Goal: Communication & Community: Answer question/provide support

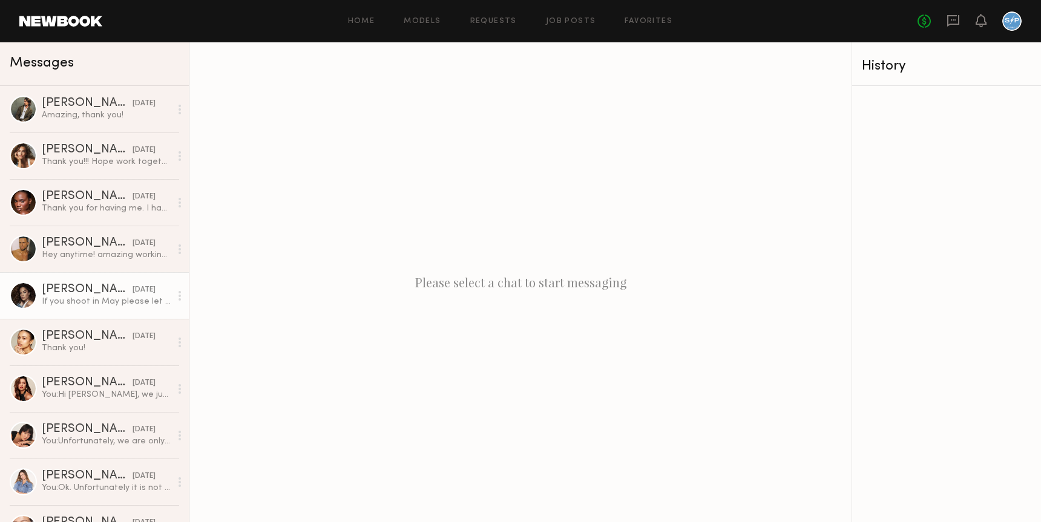
click at [98, 294] on div "[PERSON_NAME]" at bounding box center [87, 290] width 91 height 12
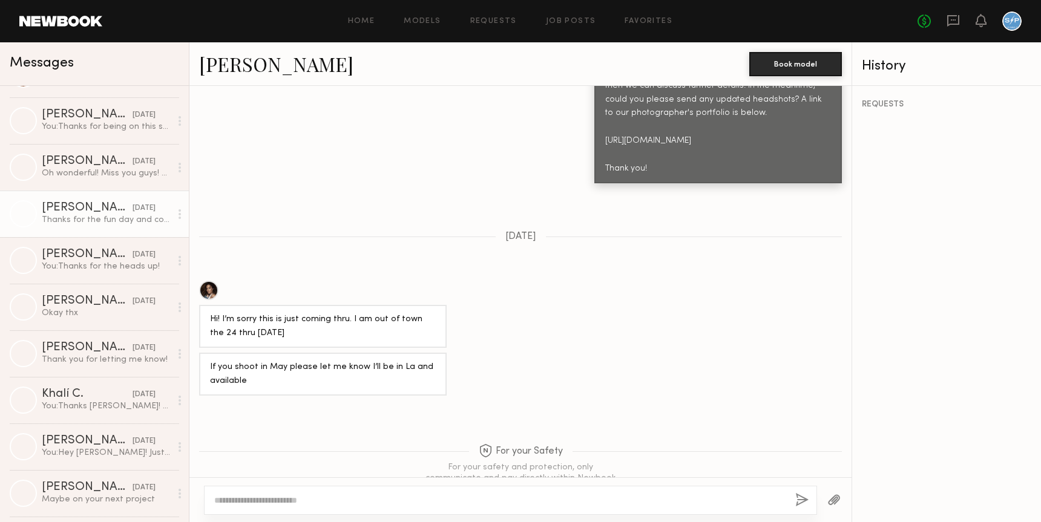
scroll to position [454, 0]
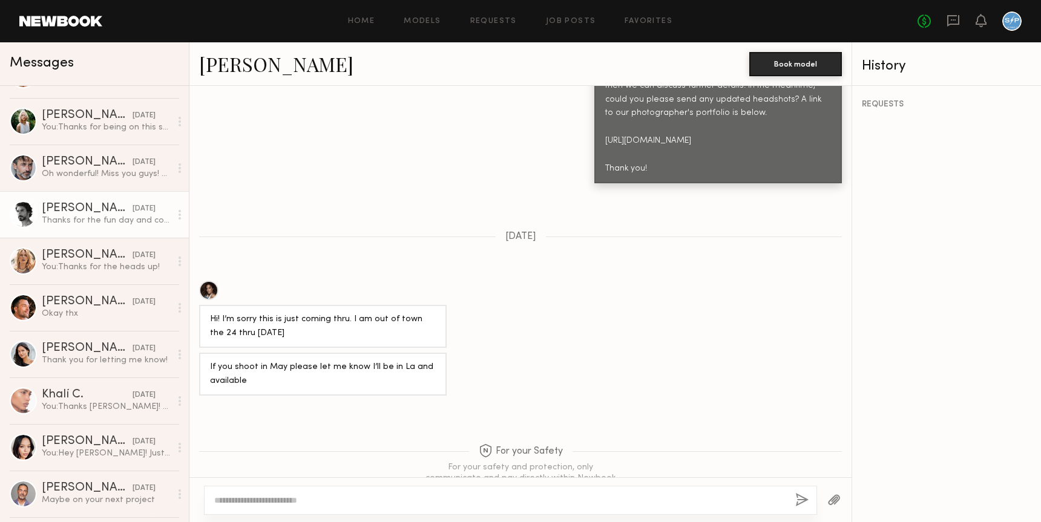
click at [107, 177] on div "Oh wonderful! Miss you guys! The crew [DATE] is like stale bread in comparison!…" at bounding box center [106, 174] width 129 height 12
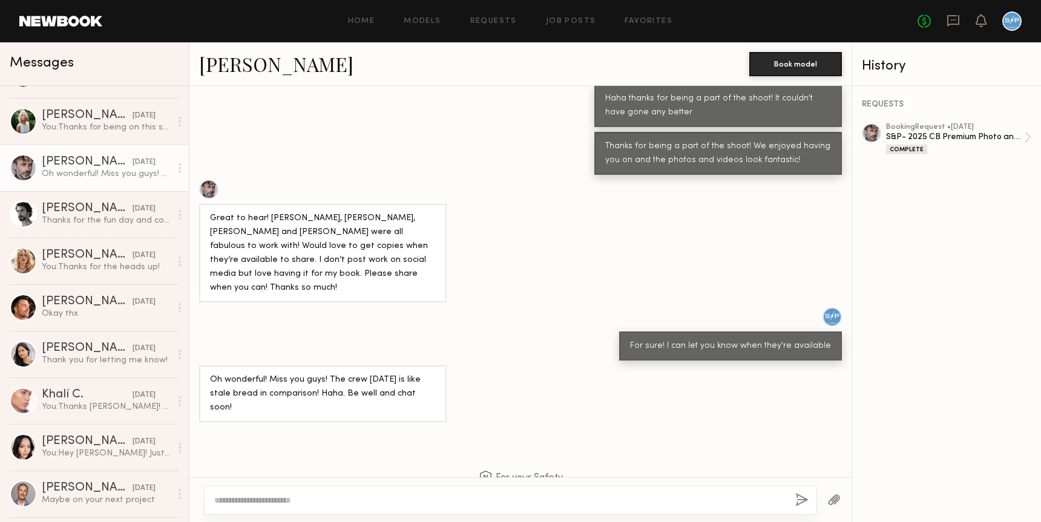
scroll to position [671, 0]
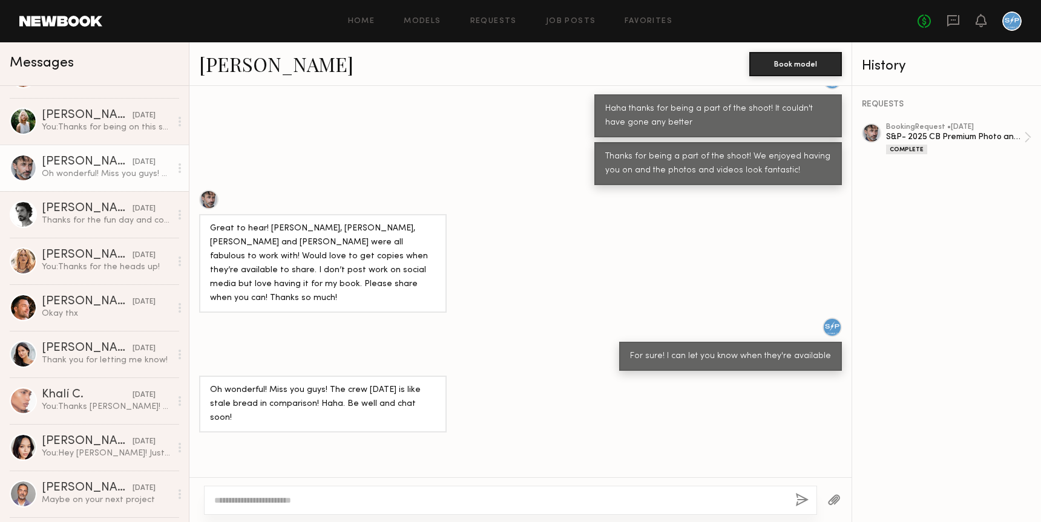
click at [837, 498] on button "button" at bounding box center [834, 500] width 13 height 15
click at [873, 133] on div at bounding box center [871, 132] width 19 height 19
click at [836, 502] on button "button" at bounding box center [834, 500] width 13 height 15
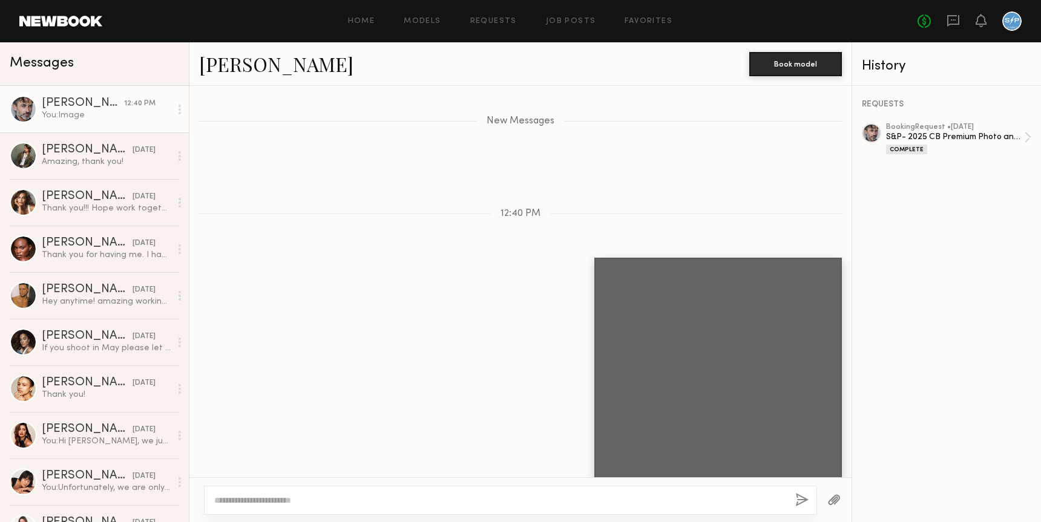
click at [835, 502] on button "button" at bounding box center [834, 500] width 13 height 15
click at [724, 365] on div at bounding box center [718, 379] width 226 height 226
click at [709, 368] on div at bounding box center [718, 379] width 226 height 226
click at [834, 499] on button "button" at bounding box center [834, 500] width 13 height 15
click at [730, 326] on div at bounding box center [718, 379] width 226 height 226
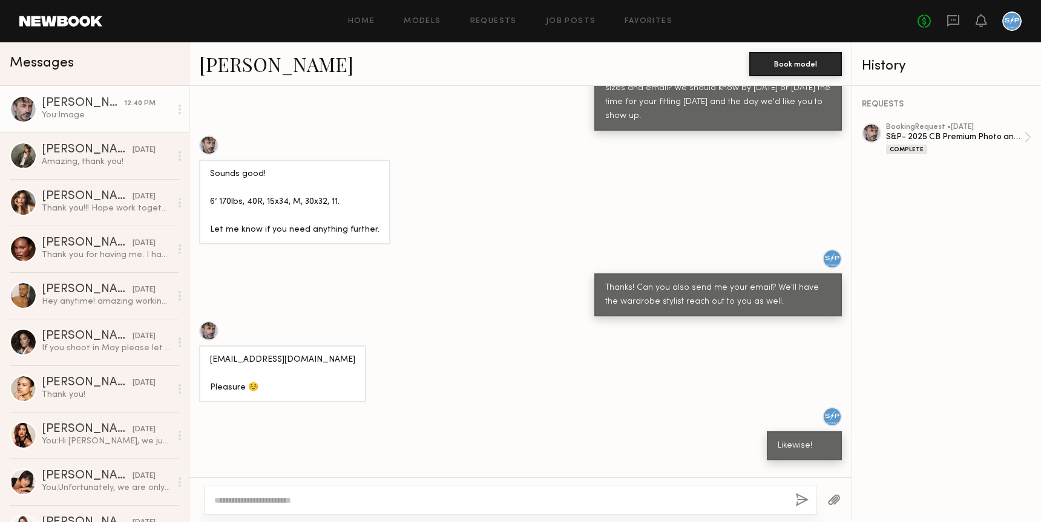
scroll to position [560, 0]
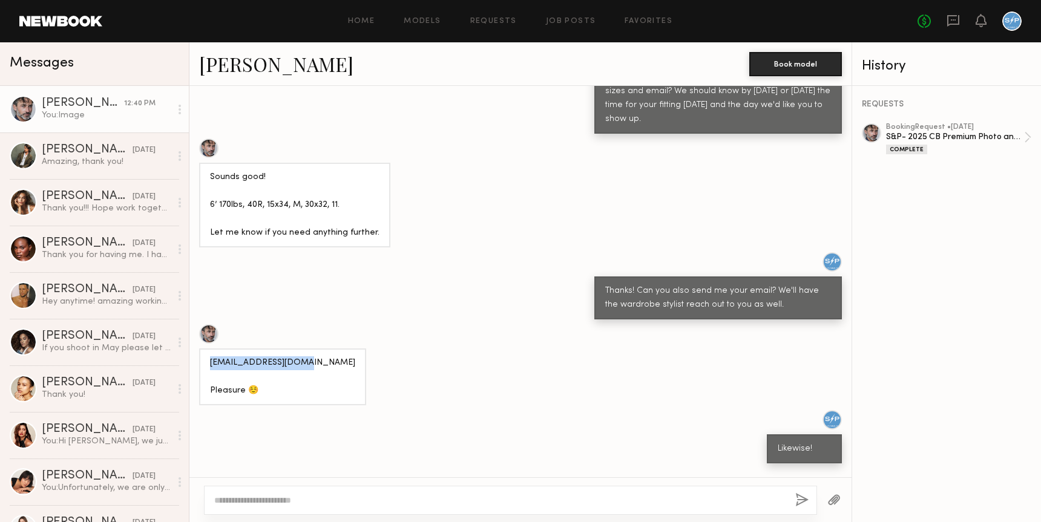
drag, startPoint x: 209, startPoint y: 333, endPoint x: 308, endPoint y: 333, distance: 98.1
click at [308, 349] on div "[EMAIL_ADDRESS][DOMAIN_NAME] Pleasure ☺️" at bounding box center [282, 377] width 167 height 57
copy div "[EMAIL_ADDRESS][DOMAIN_NAME]"
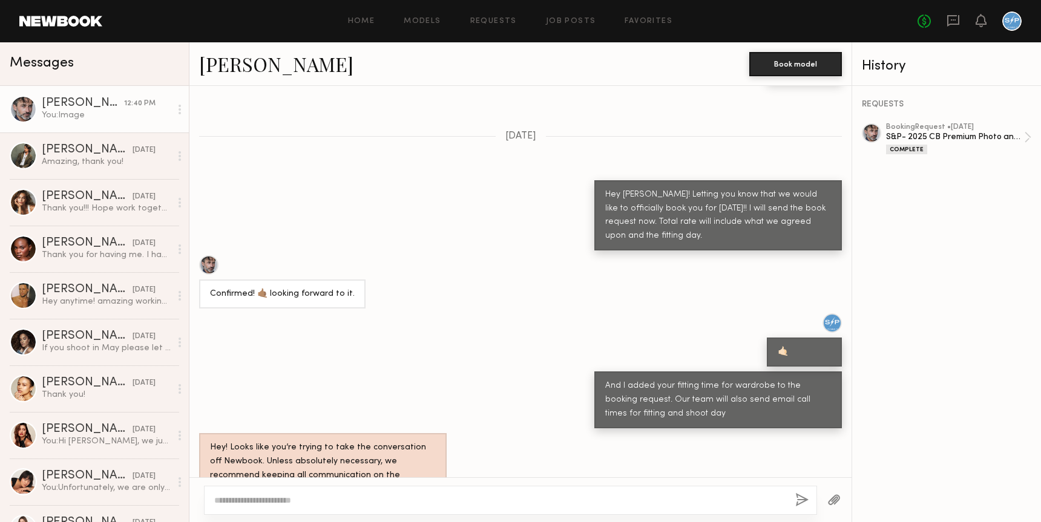
scroll to position [1030, 0]
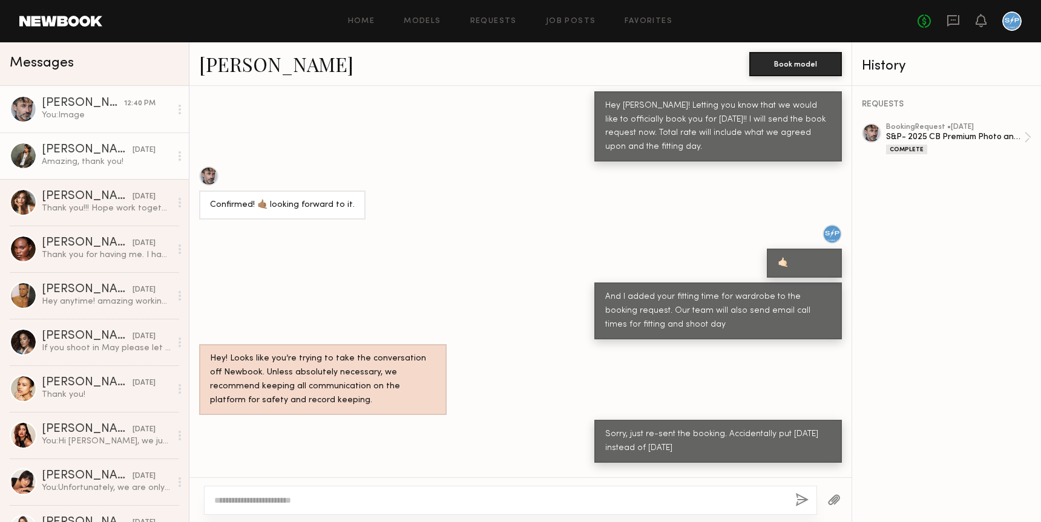
click at [86, 160] on div "Amazing, thank you!" at bounding box center [106, 162] width 129 height 12
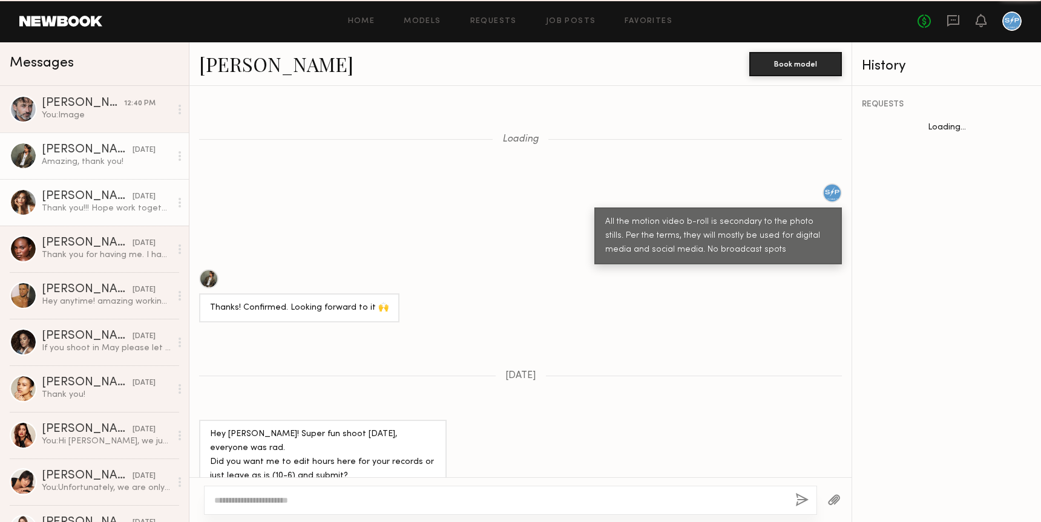
scroll to position [786, 0]
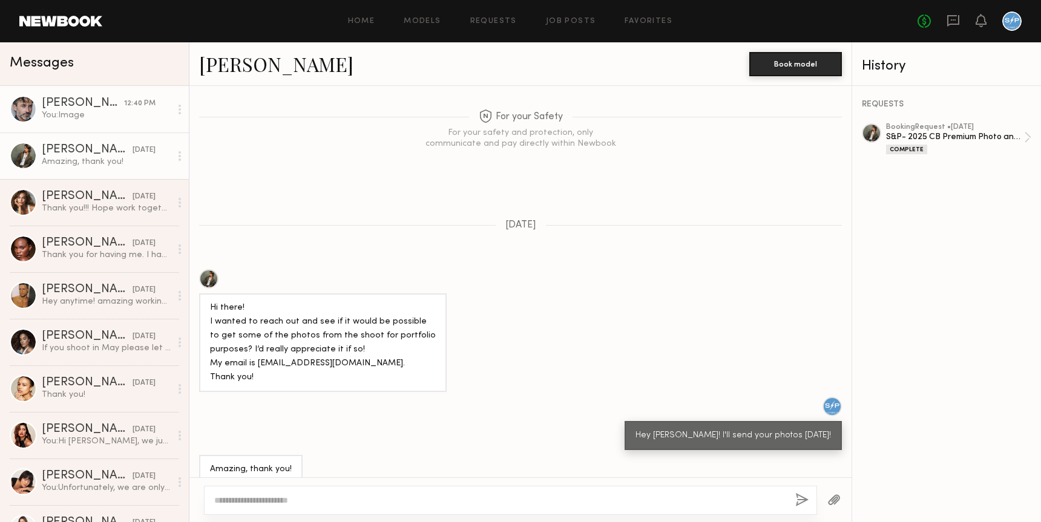
click at [105, 117] on div "You: Image" at bounding box center [106, 116] width 129 height 12
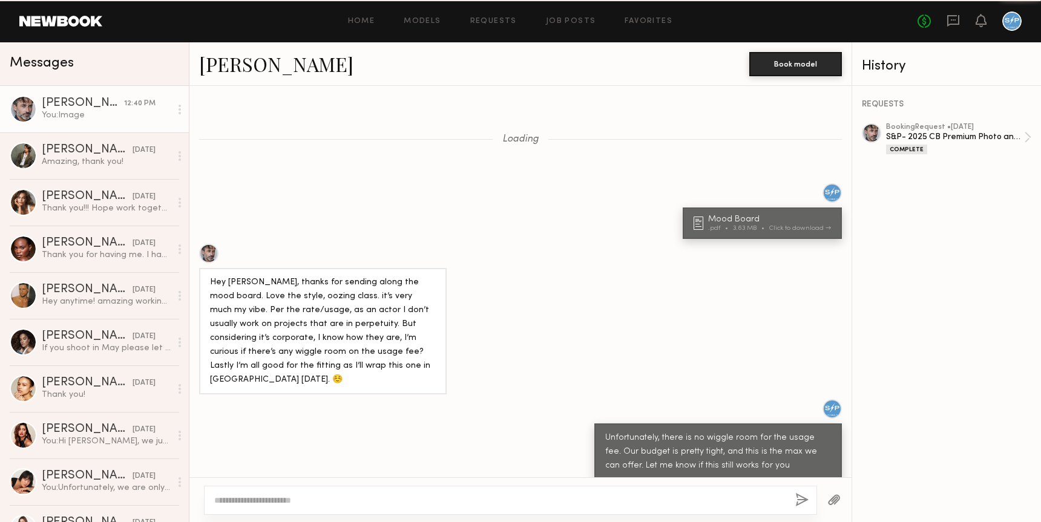
scroll to position [2064, 0]
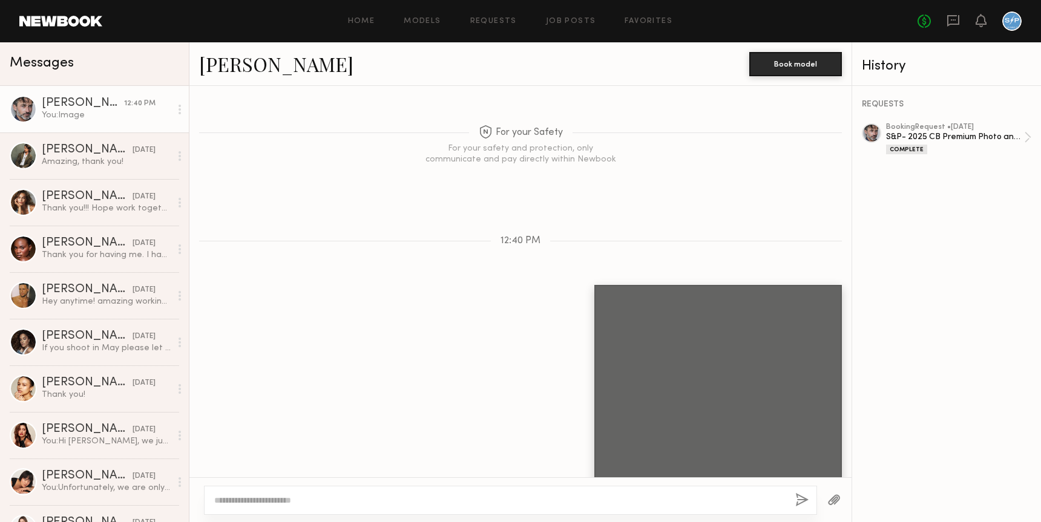
click at [663, 294] on div at bounding box center [718, 406] width 226 height 226
click at [76, 157] on div "Amazing, thank you!" at bounding box center [106, 162] width 129 height 12
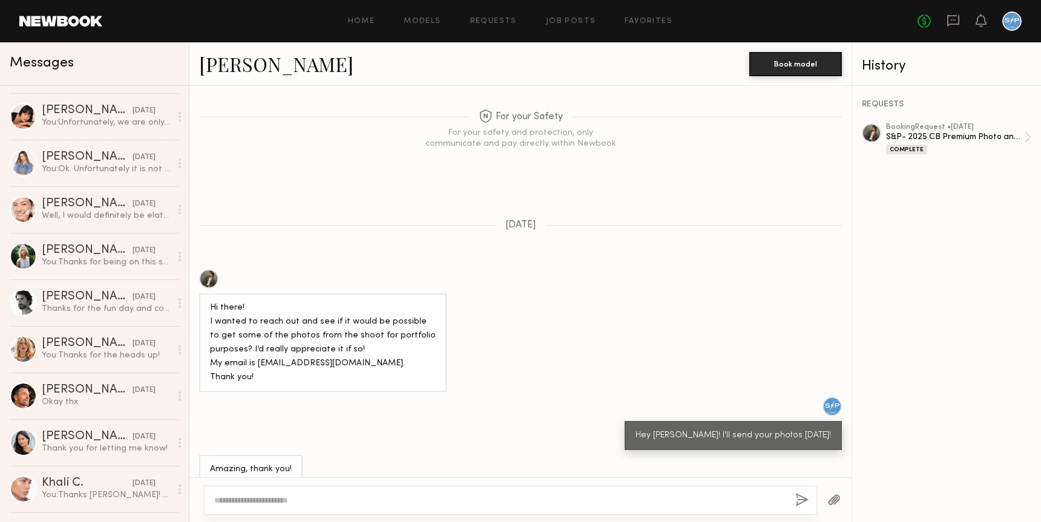
scroll to position [496, 0]
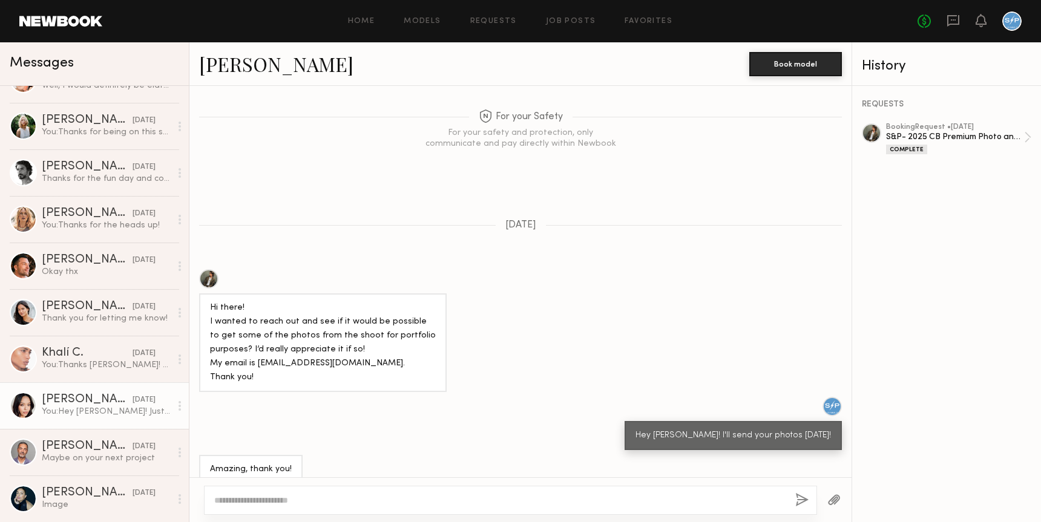
click at [101, 398] on div "[PERSON_NAME]" at bounding box center [87, 400] width 91 height 12
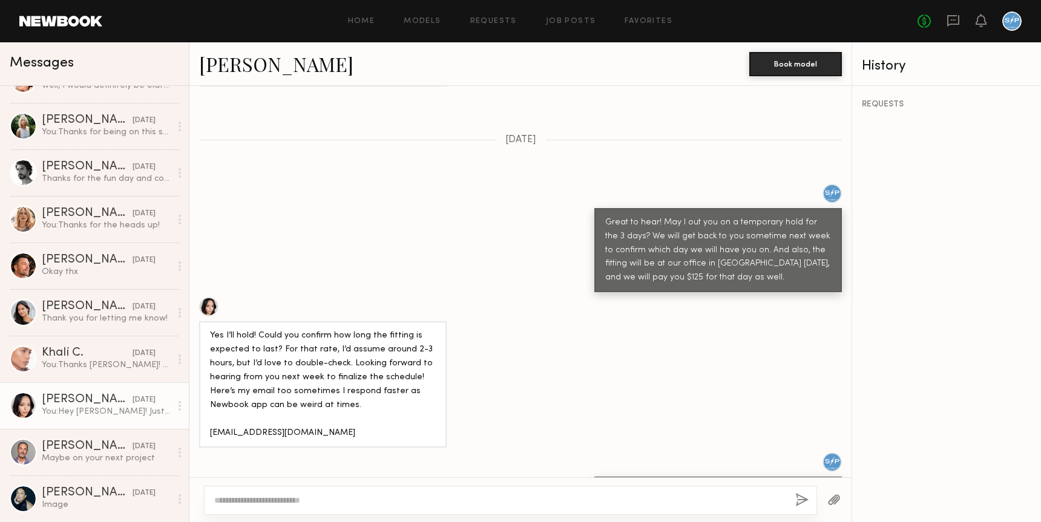
scroll to position [1238, 0]
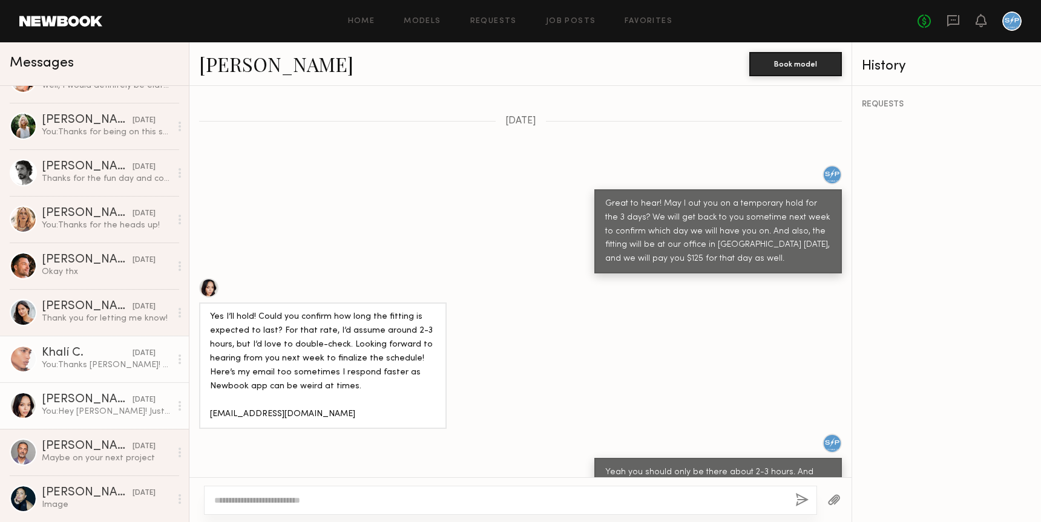
click at [82, 360] on div "You: Thanks [PERSON_NAME]! The office is in [GEOGRAPHIC_DATA]. We're aiming for…" at bounding box center [106, 366] width 129 height 12
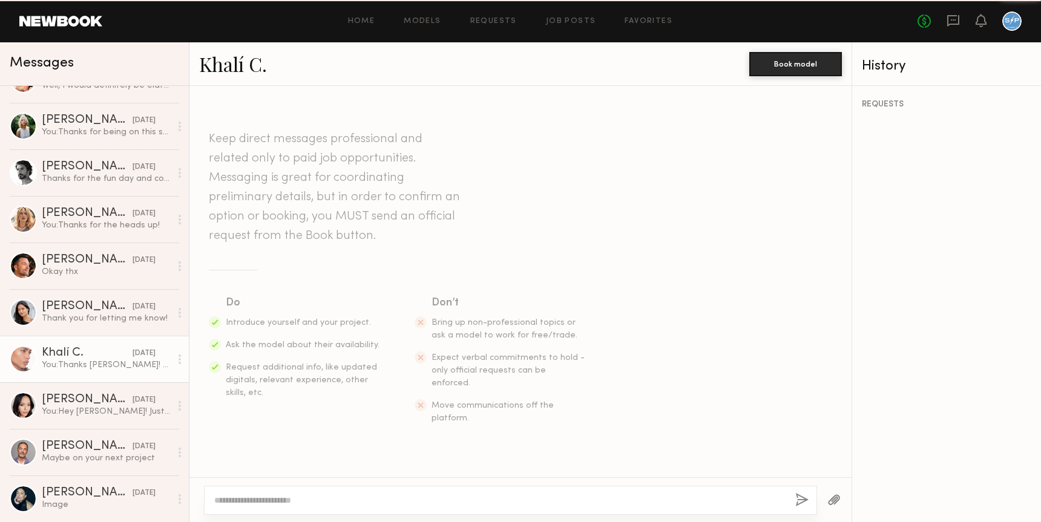
scroll to position [576, 0]
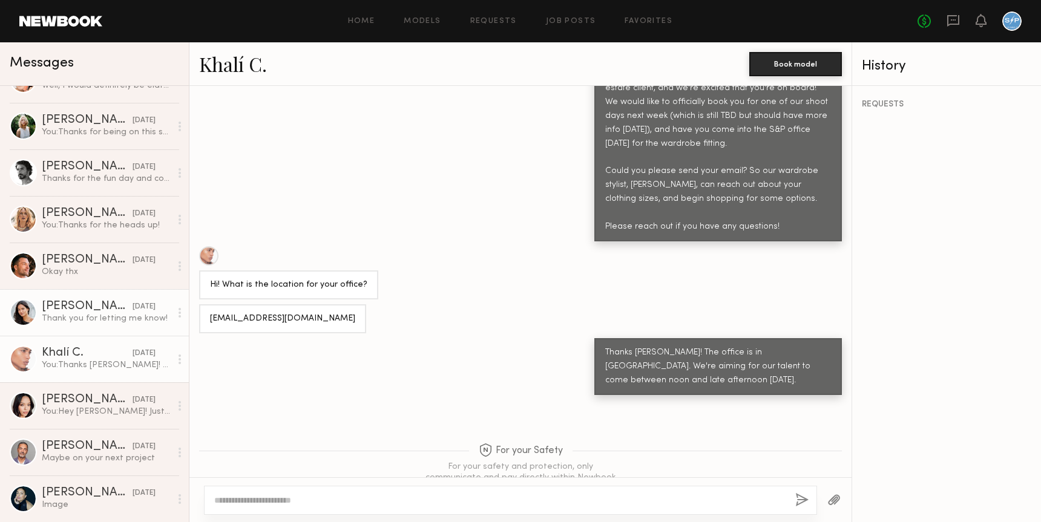
click at [87, 297] on link "[PERSON_NAME] [DATE] Thank you for letting me know!" at bounding box center [94, 312] width 189 height 47
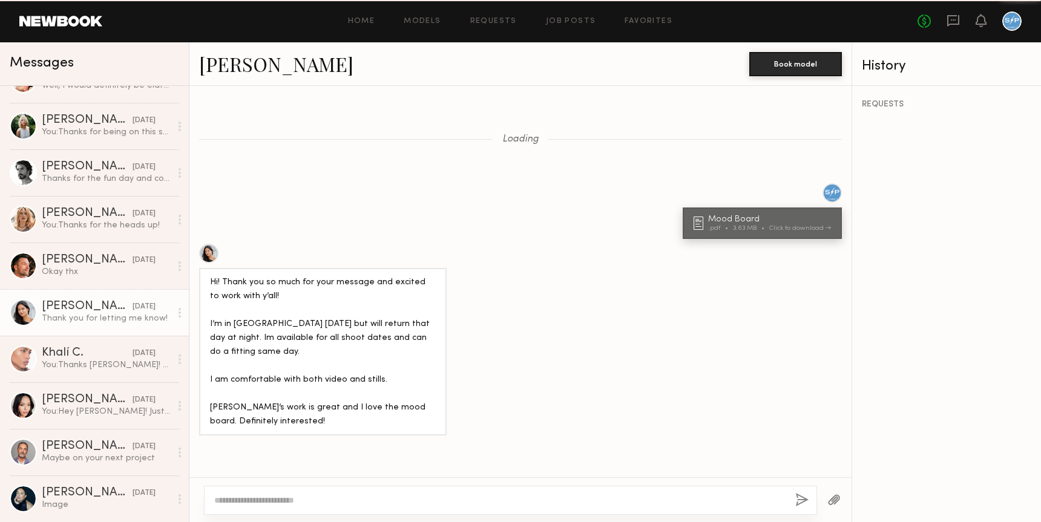
scroll to position [1320, 0]
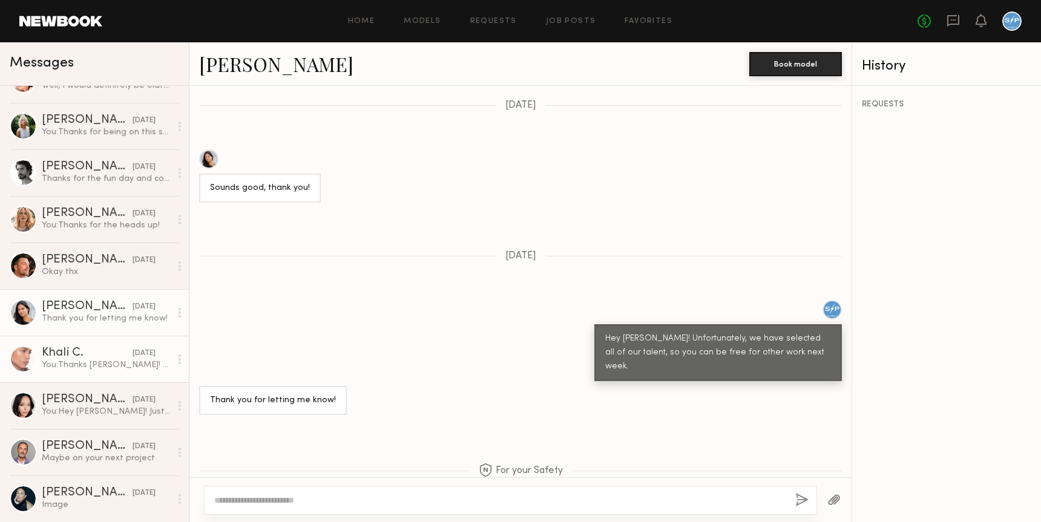
click at [74, 349] on div "Khalí C." at bounding box center [87, 353] width 91 height 12
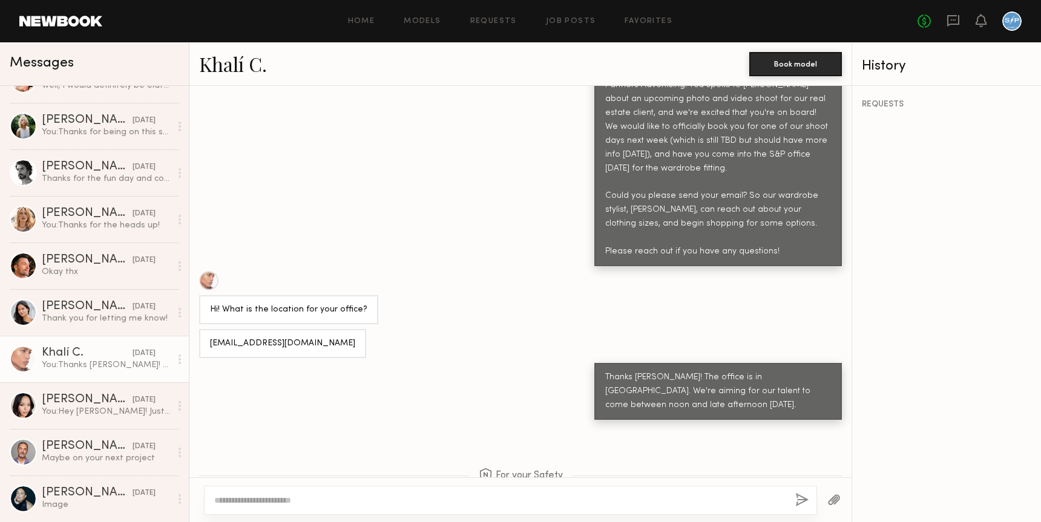
scroll to position [576, 0]
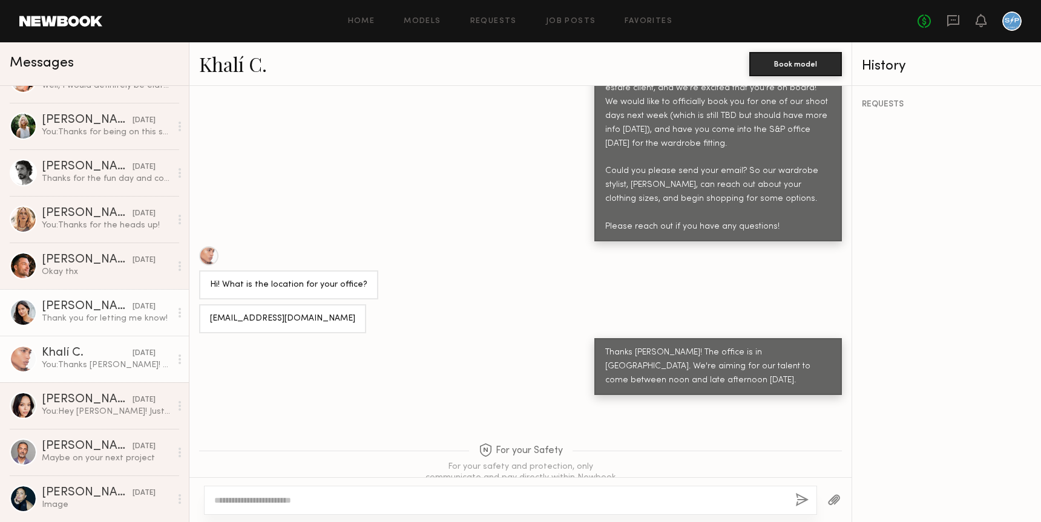
click at [107, 323] on div "Thank you for letting me know!" at bounding box center [106, 319] width 129 height 12
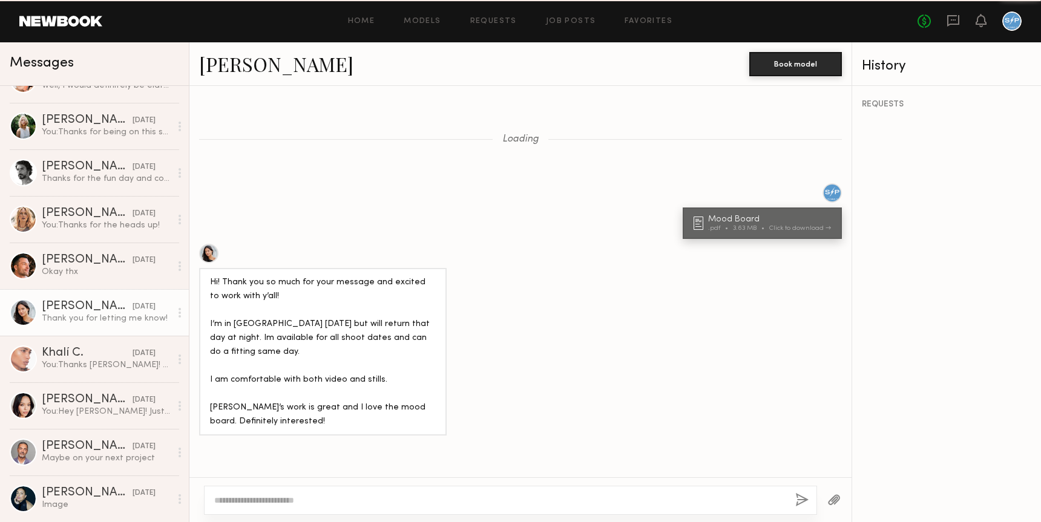
scroll to position [1320, 0]
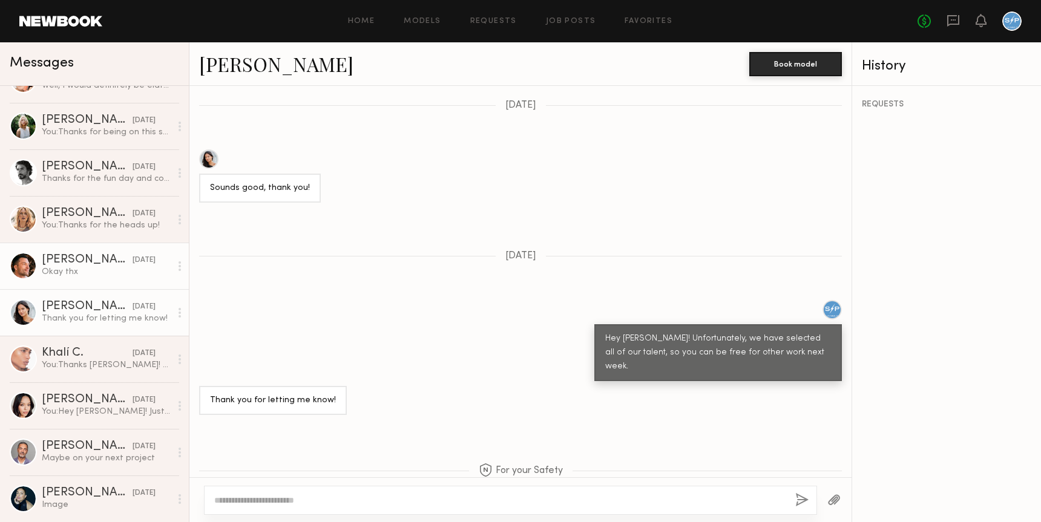
click at [94, 251] on link "[PERSON_NAME] [DATE] Okay thx" at bounding box center [94, 266] width 189 height 47
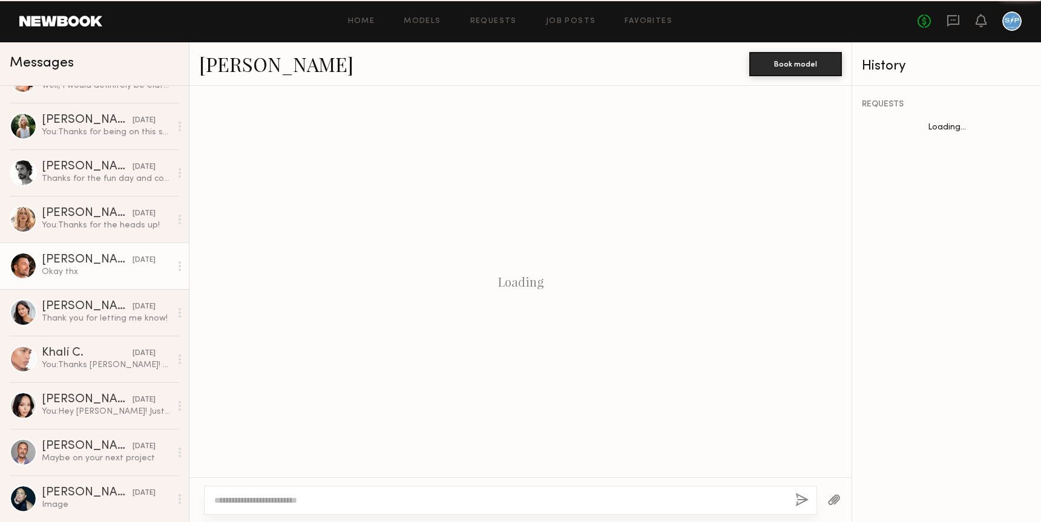
scroll to position [2049, 0]
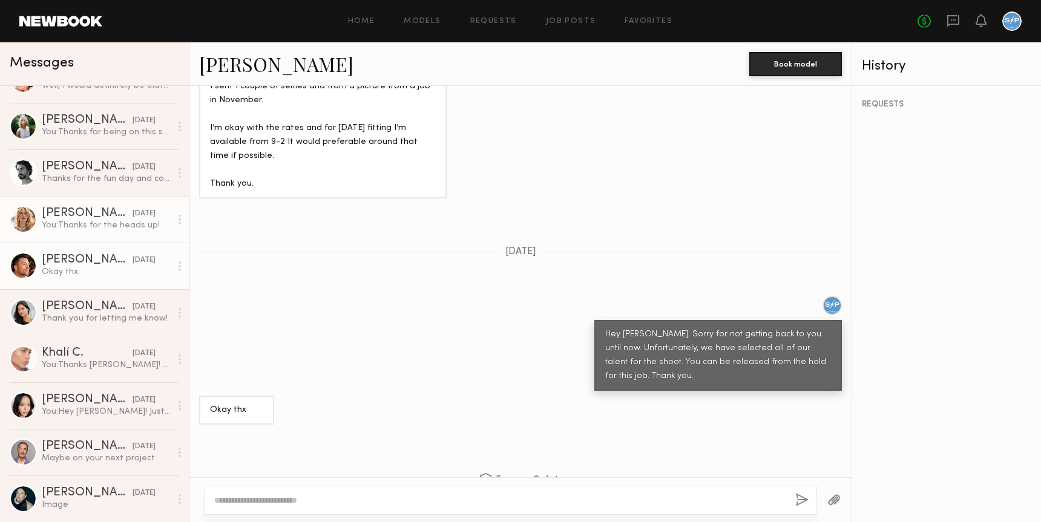
click at [97, 220] on div "You: Thanks for the heads up!" at bounding box center [106, 226] width 129 height 12
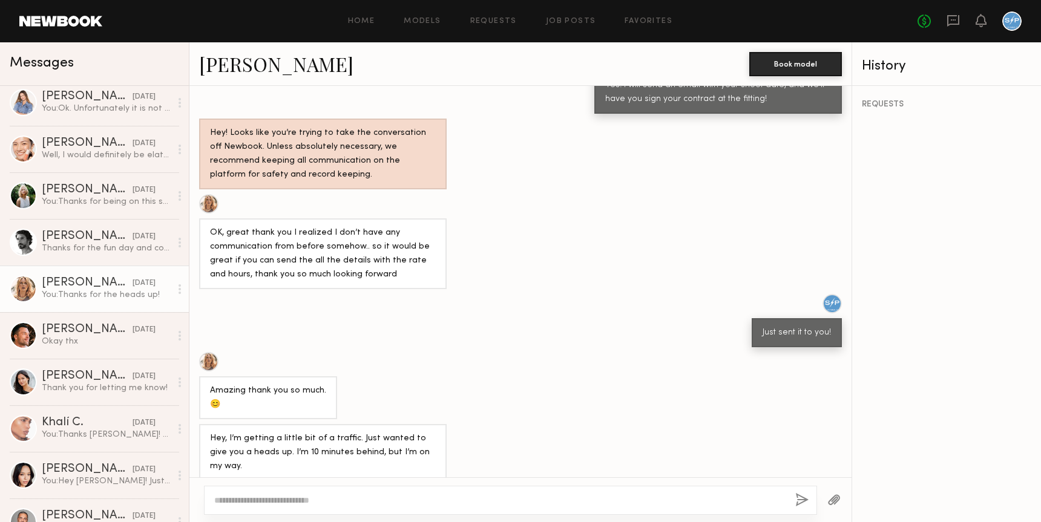
scroll to position [421, 0]
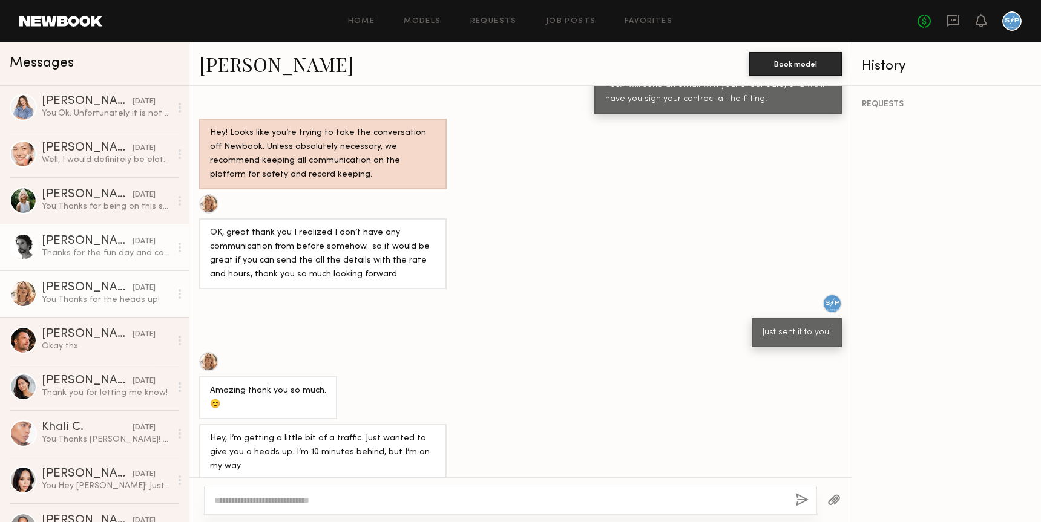
click at [82, 255] on div "Thanks for the fun day and cool people!" at bounding box center [106, 254] width 129 height 12
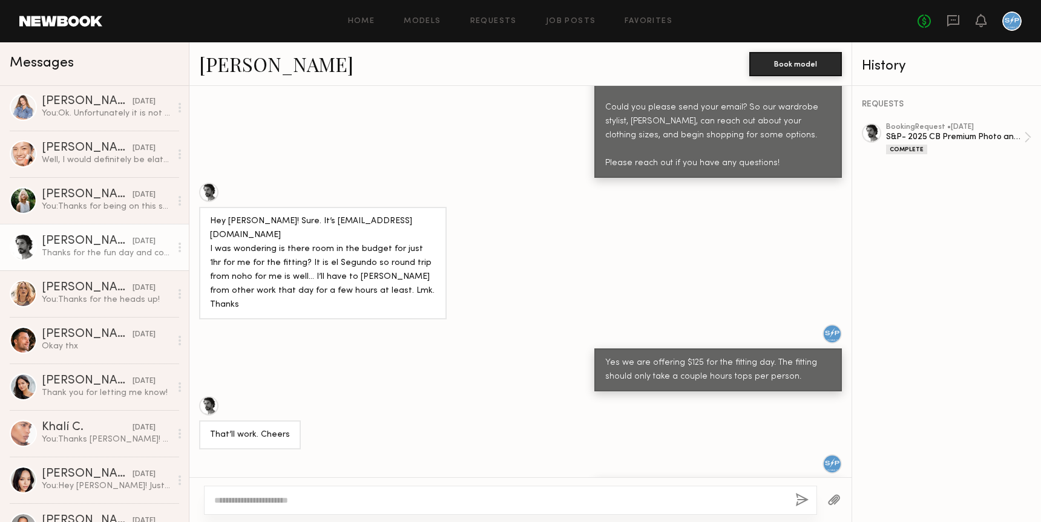
scroll to position [643, 0]
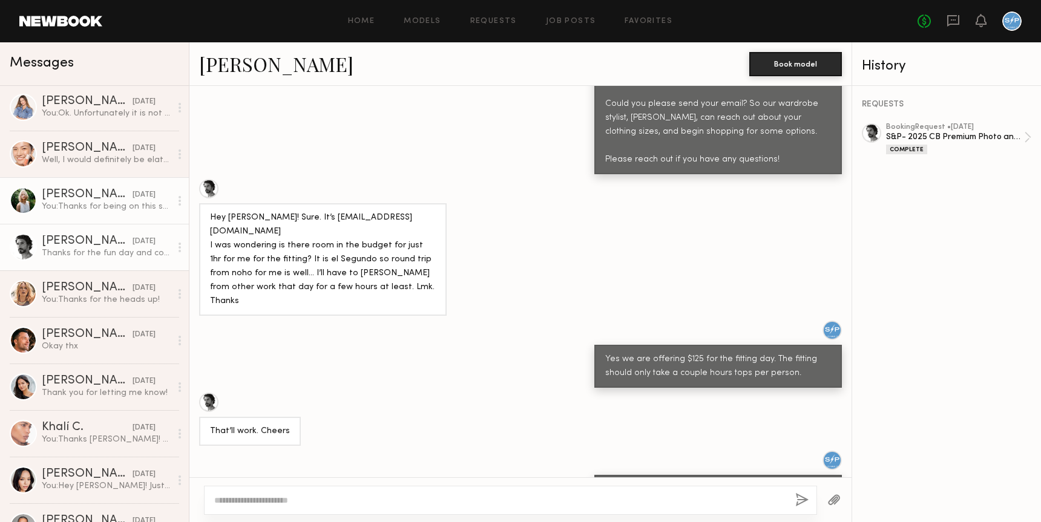
click at [84, 202] on div "You: Thanks for being on this shoot! It couldn't have gone any smoother and you…" at bounding box center [106, 207] width 129 height 12
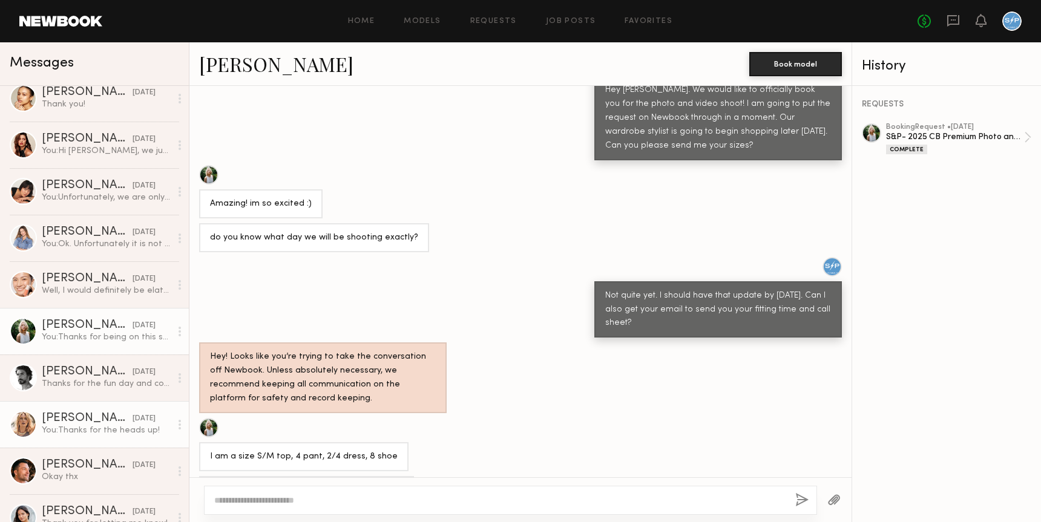
scroll to position [271, 0]
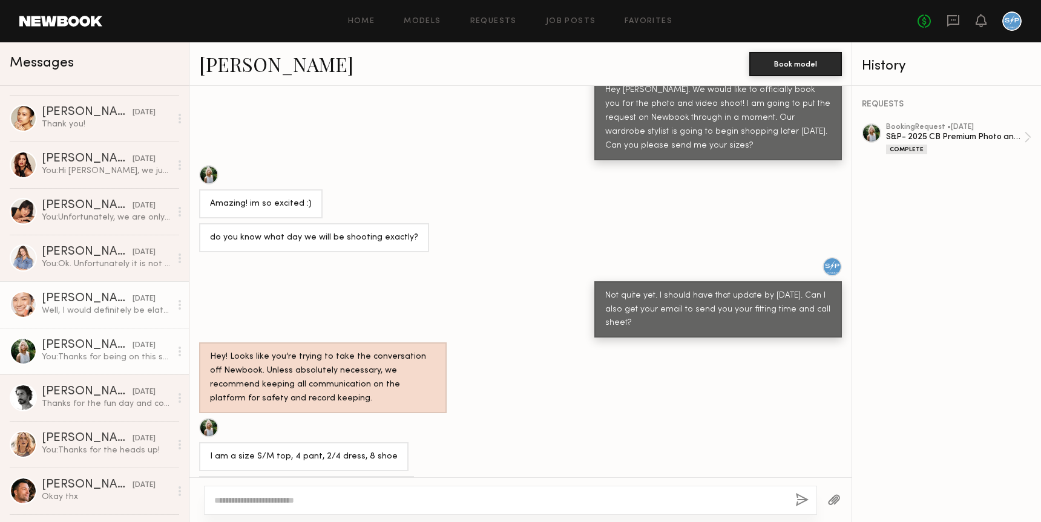
click at [88, 304] on div "[PERSON_NAME]" at bounding box center [87, 299] width 91 height 12
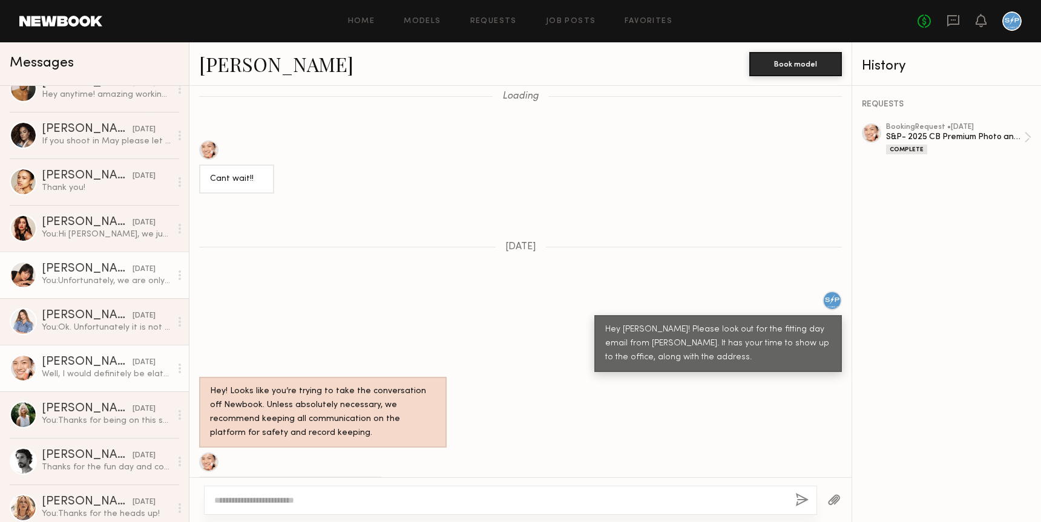
scroll to position [191, 0]
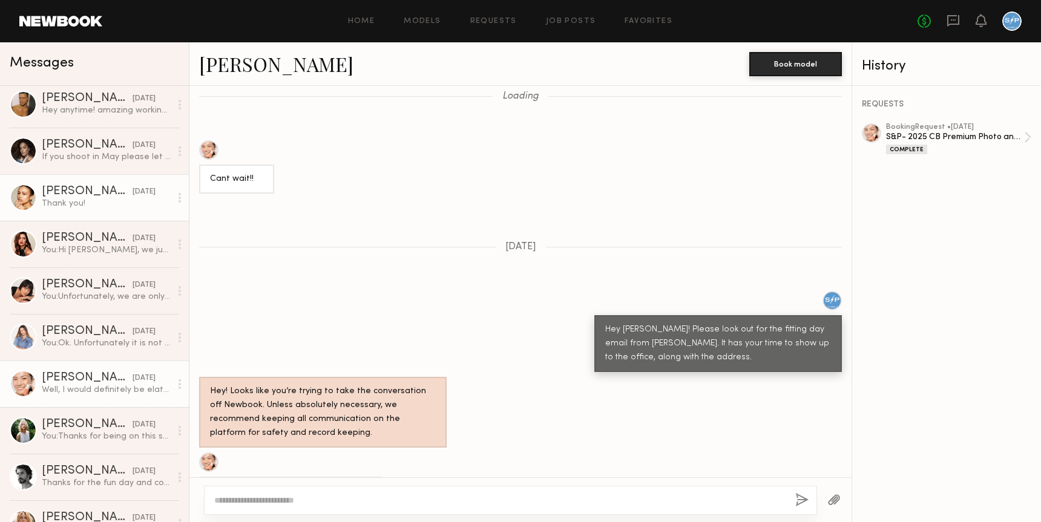
click at [81, 206] on div "Thank you!" at bounding box center [106, 204] width 129 height 12
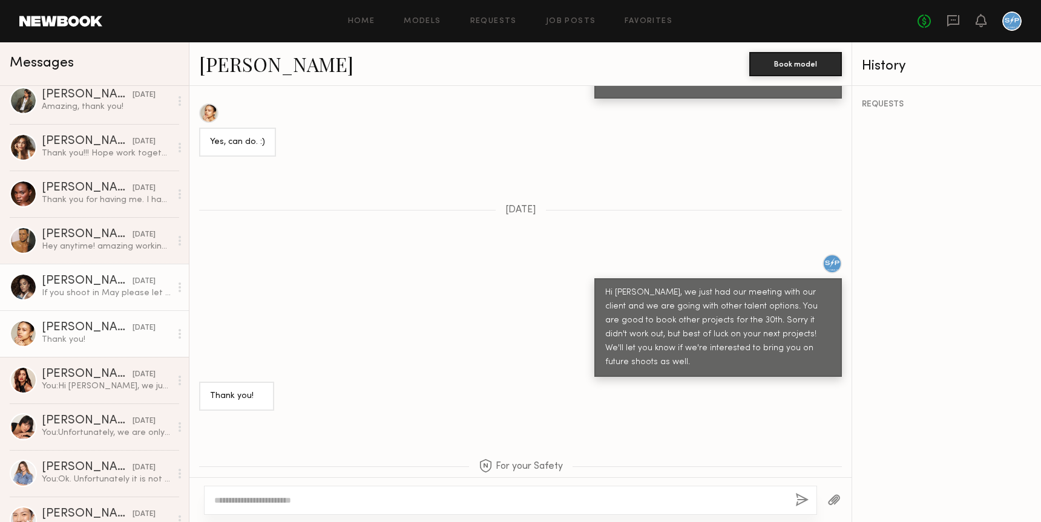
scroll to position [53, 0]
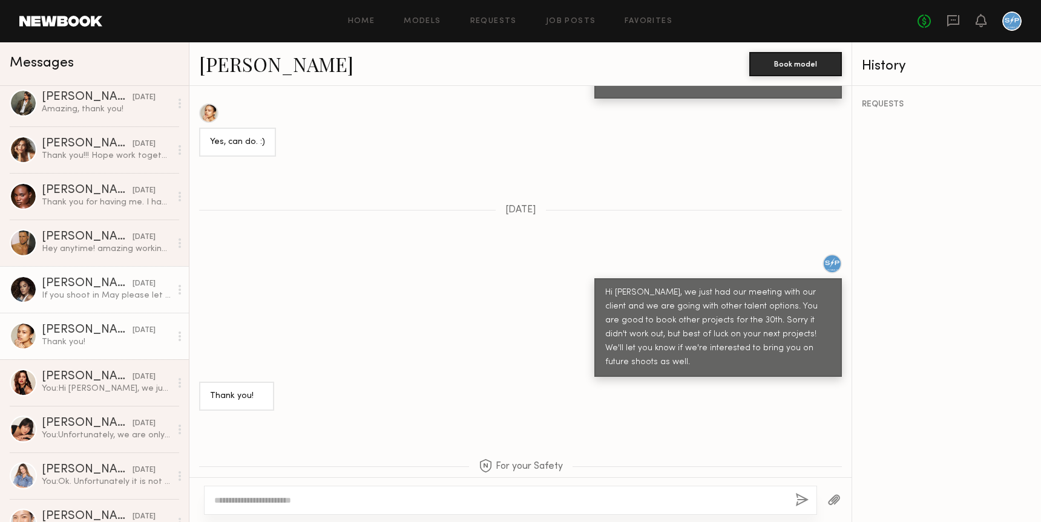
click at [102, 239] on div "[PERSON_NAME]" at bounding box center [87, 237] width 91 height 12
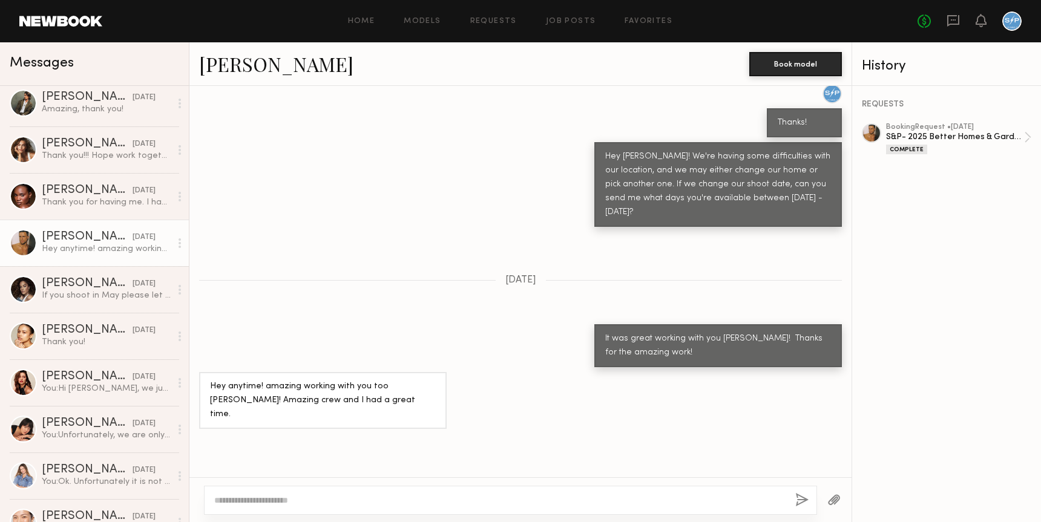
click at [69, 22] on link at bounding box center [60, 21] width 83 height 11
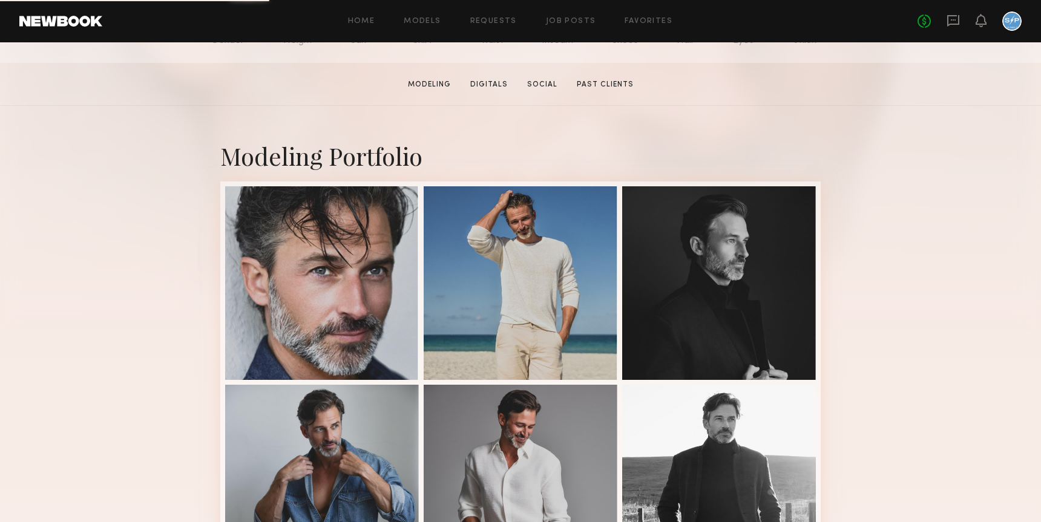
scroll to position [173, 0]
